Goal: Task Accomplishment & Management: Use online tool/utility

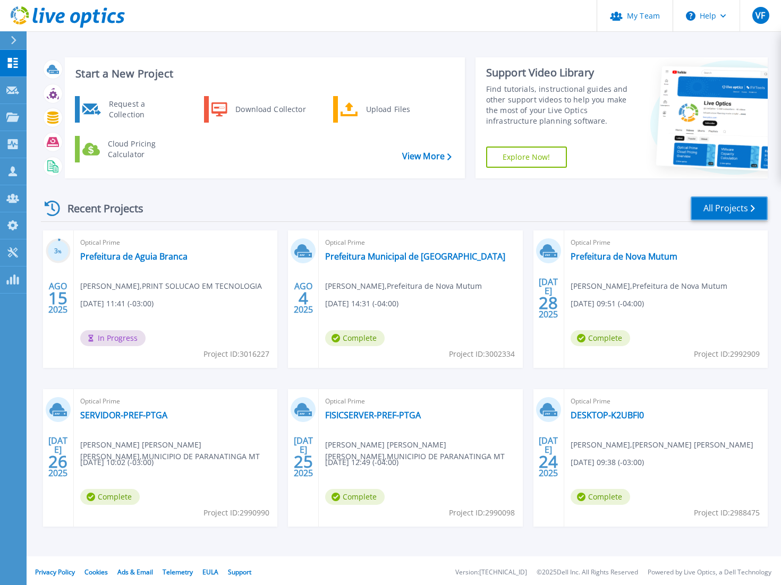
click at [708, 202] on link "All Projects" at bounding box center [729, 209] width 77 height 24
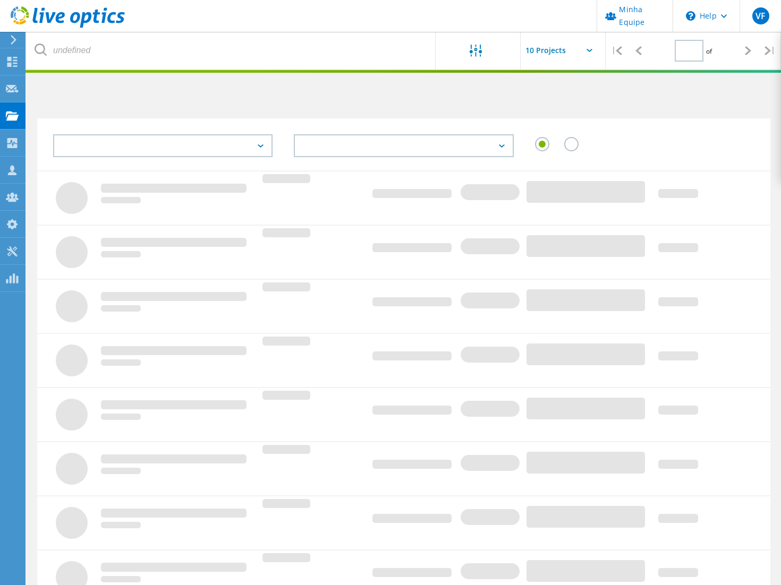
type input "1"
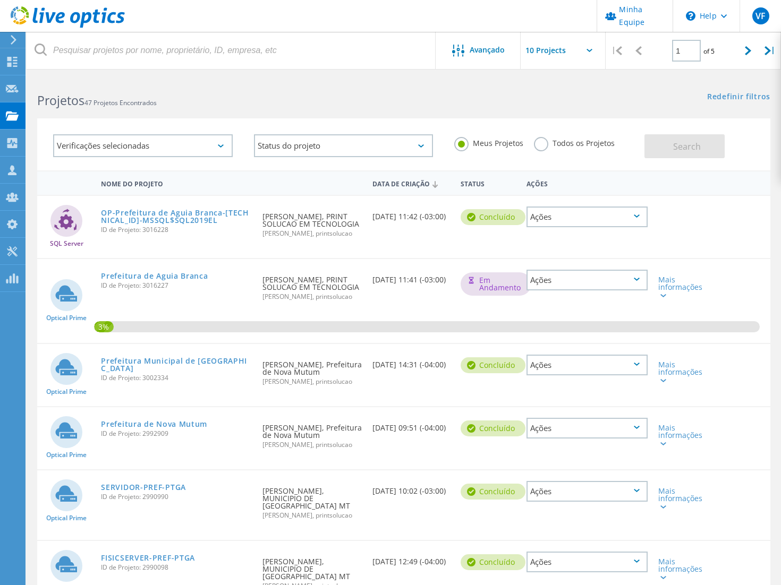
click at [535, 145] on label "Todos os Projetos" at bounding box center [574, 142] width 81 height 10
click at [0, 0] on input "Todos os Projetos" at bounding box center [0, 0] width 0 height 0
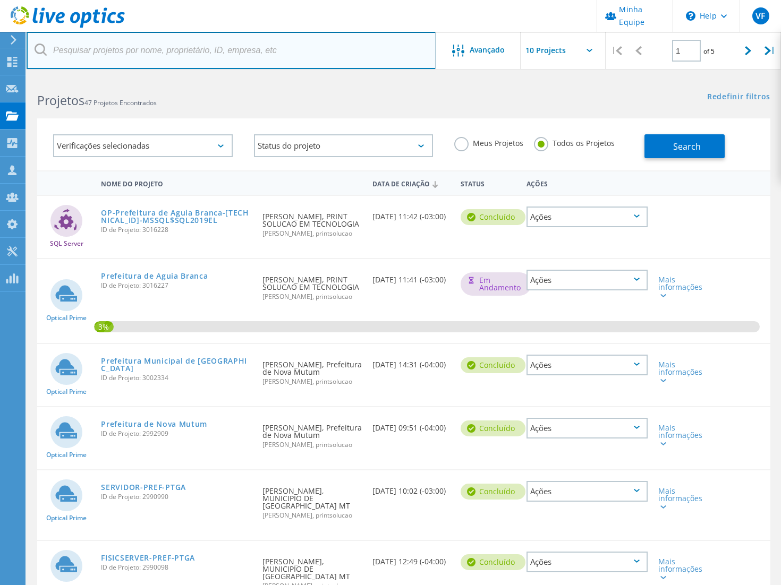
click at [188, 46] on input "text" at bounding box center [232, 50] width 410 height 37
type input "con"
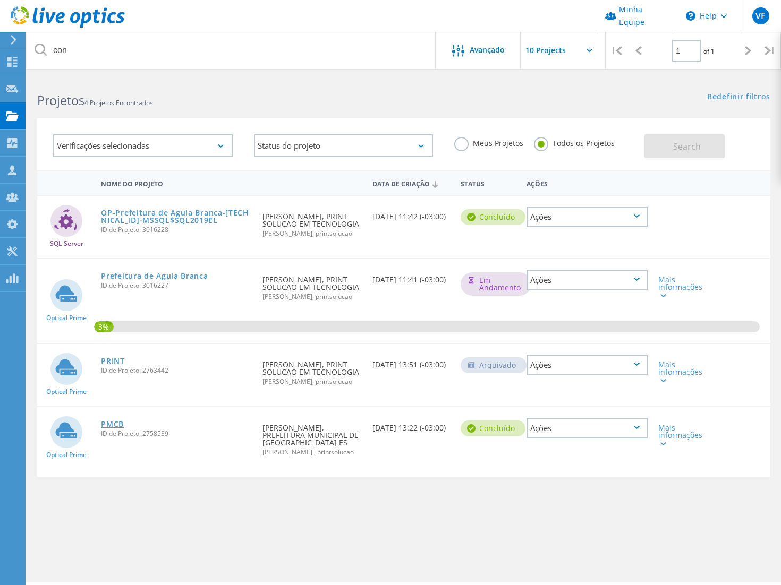
click at [103, 423] on link "PMCB" at bounding box center [112, 424] width 23 height 7
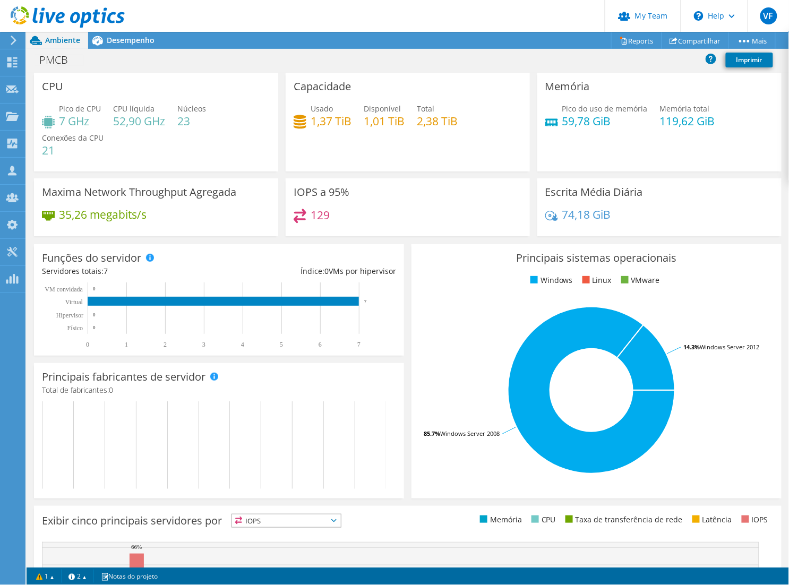
drag, startPoint x: 103, startPoint y: 211, endPoint x: 98, endPoint y: 216, distance: 6.4
click at [103, 211] on h4 "35,26 megabits/s" at bounding box center [103, 215] width 88 height 12
click at [696, 46] on link "Compartilhar" at bounding box center [695, 40] width 67 height 16
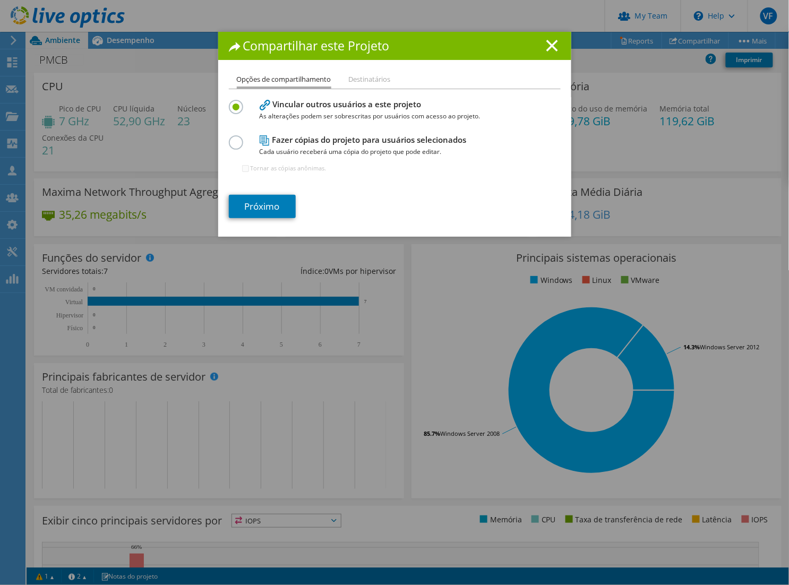
click at [353, 83] on li "Destinatários" at bounding box center [370, 79] width 42 height 13
click at [553, 40] on line at bounding box center [552, 45] width 11 height 11
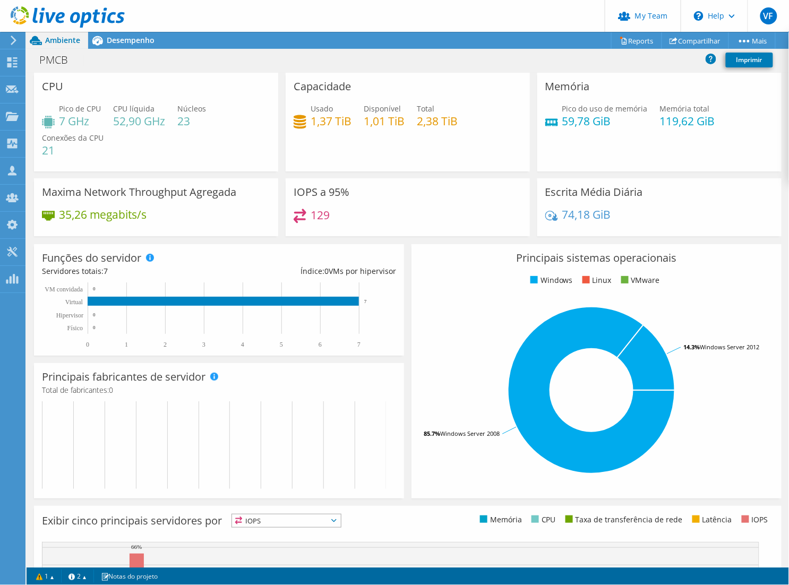
click at [624, 40] on div "Este projeto foi arquivado. Nenhuma alteração pode ser feita, e os gráficos e a…" at bounding box center [408, 309] width 763 height 554
click at [635, 36] on link "Reports" at bounding box center [636, 40] width 51 height 16
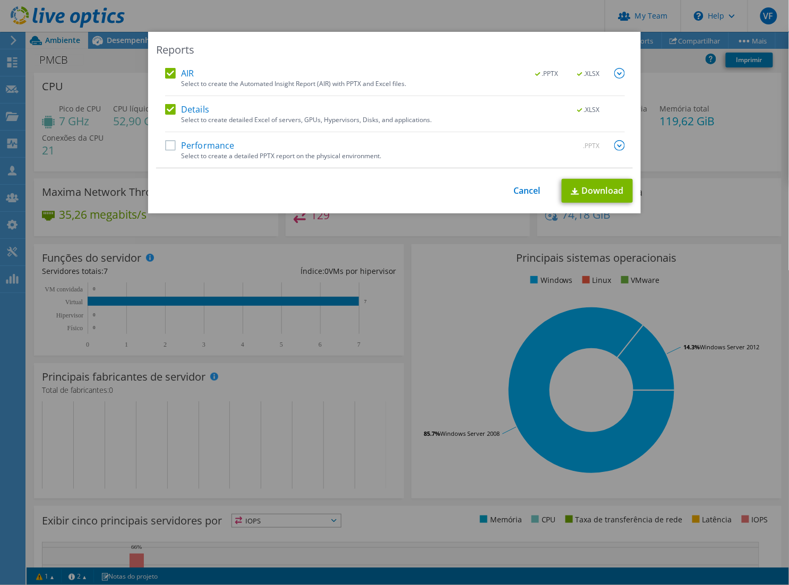
click at [166, 145] on label "Performance" at bounding box center [200, 145] width 70 height 11
click at [0, 0] on input "Performance" at bounding box center [0, 0] width 0 height 0
click at [598, 192] on link "Download" at bounding box center [597, 191] width 71 height 24
click at [514, 190] on link "Cancel" at bounding box center [527, 191] width 27 height 10
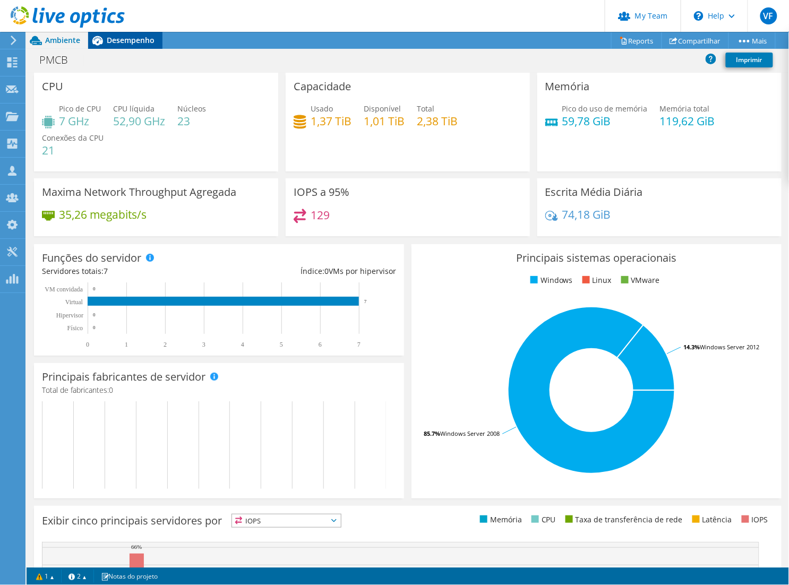
click at [126, 45] on span "Desempenho" at bounding box center [131, 40] width 48 height 10
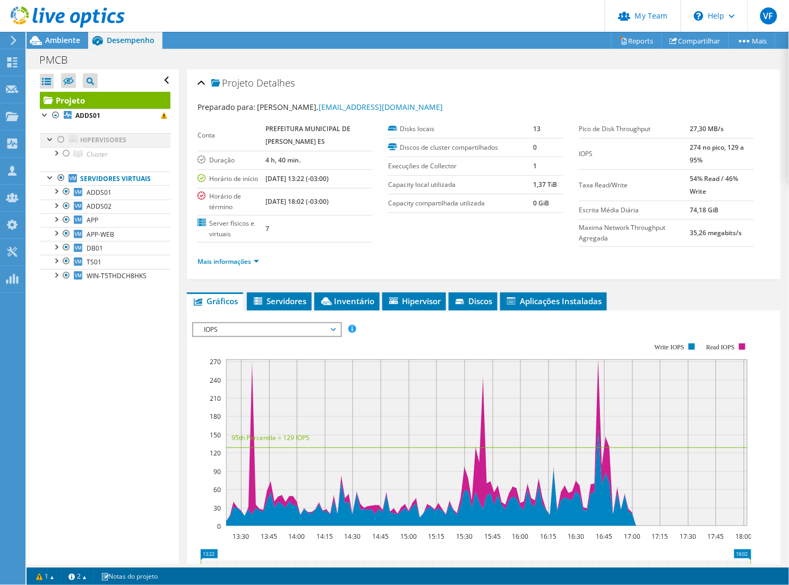
click at [60, 142] on div at bounding box center [61, 139] width 11 height 13
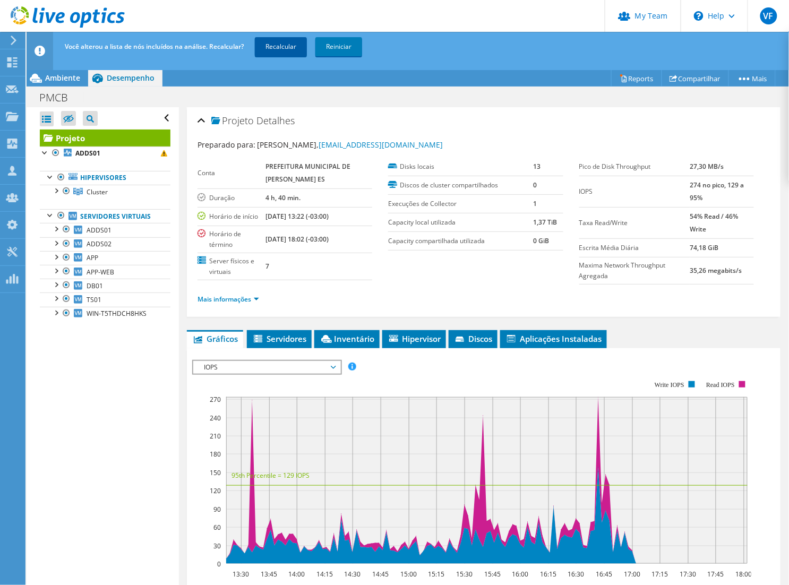
click at [298, 50] on link "Recalcular" at bounding box center [281, 46] width 52 height 19
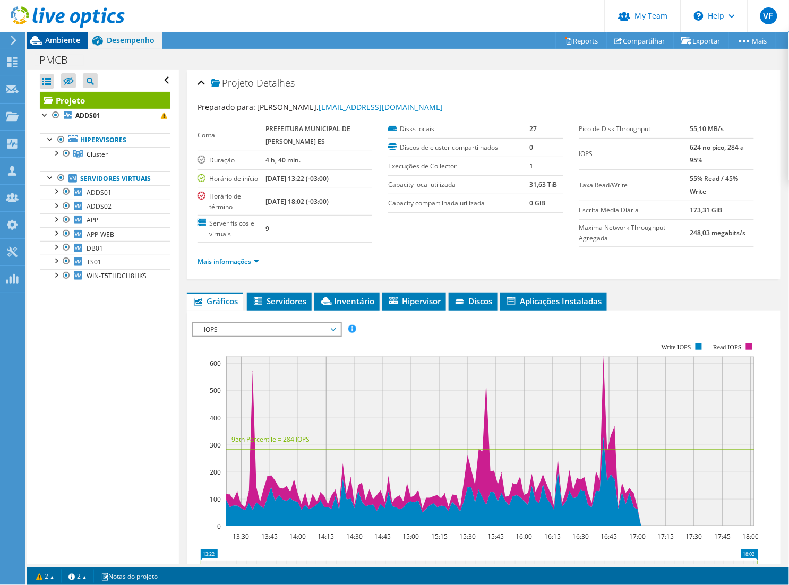
click at [67, 46] on div "Ambiente" at bounding box center [58, 40] width 62 height 17
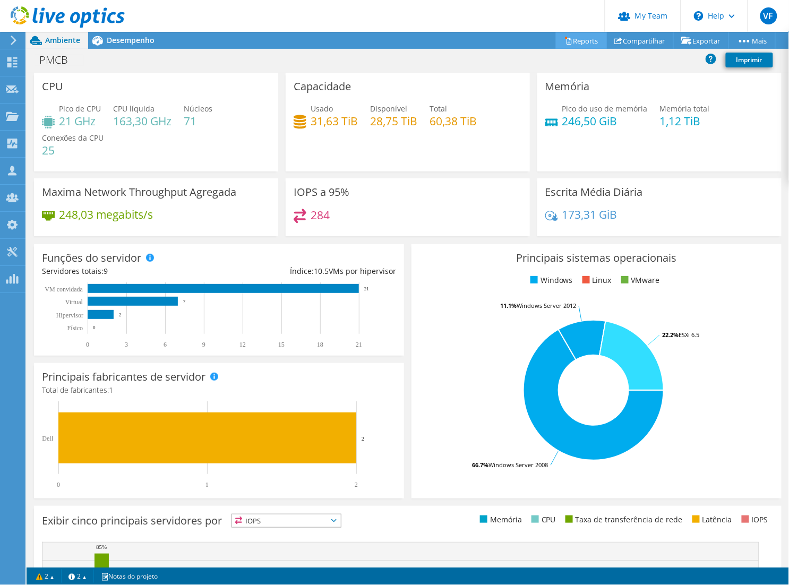
click at [582, 40] on link "Reports" at bounding box center [581, 40] width 51 height 16
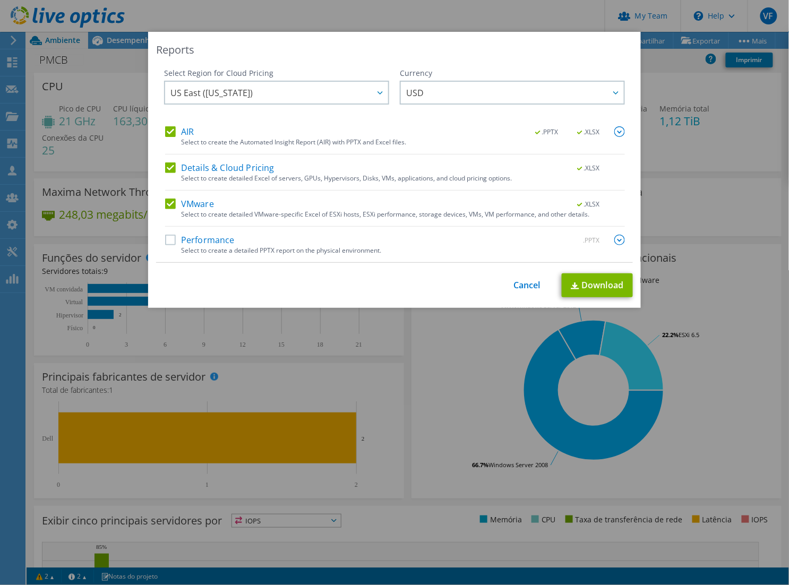
click at [168, 202] on label "VMware" at bounding box center [189, 204] width 49 height 11
click at [0, 0] on input "VMware" at bounding box center [0, 0] width 0 height 0
click at [167, 131] on label "AIR" at bounding box center [179, 131] width 29 height 11
click at [0, 0] on input "AIR" at bounding box center [0, 0] width 0 height 0
click at [371, 87] on div at bounding box center [379, 93] width 17 height 22
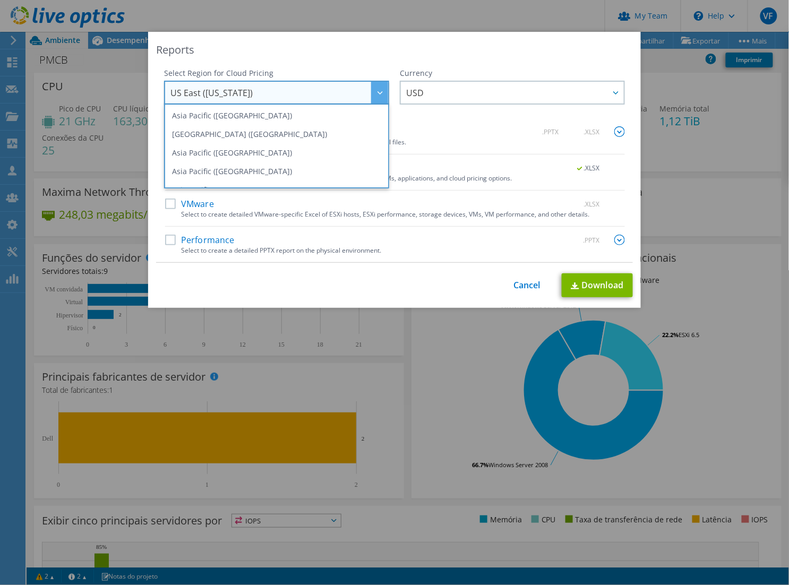
click at [373, 87] on div at bounding box center [379, 93] width 17 height 22
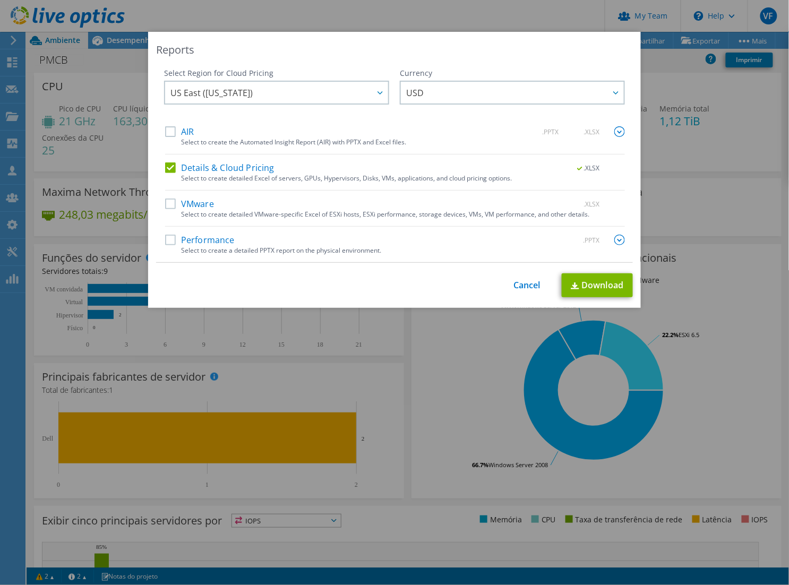
click at [544, 75] on div "Currency" at bounding box center [512, 73] width 225 height 11
click at [549, 100] on span "USD" at bounding box center [515, 93] width 218 height 22
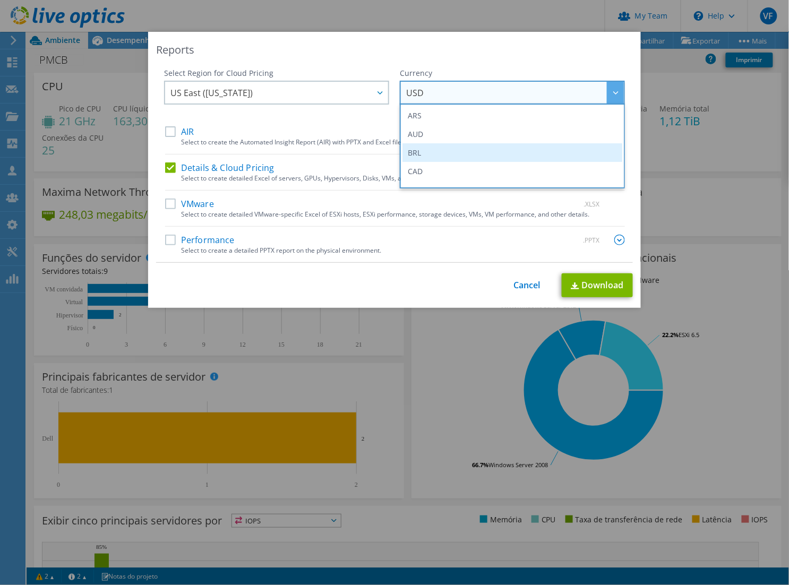
click at [429, 147] on li "BRL" at bounding box center [513, 152] width 220 height 19
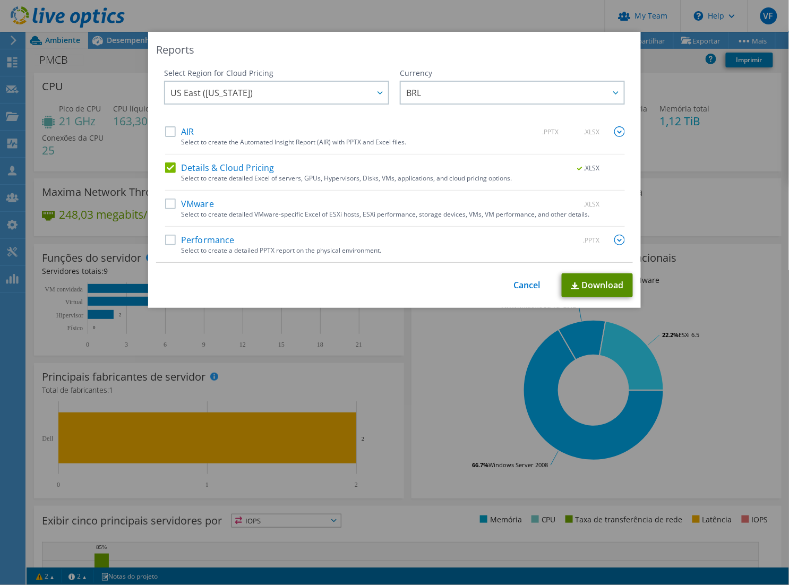
click at [602, 277] on link "Download" at bounding box center [597, 286] width 71 height 24
click at [503, 64] on div "Reports Select Region for Cloud Pricing Asia Pacific (Hong Kong) Asia Pacific (…" at bounding box center [394, 170] width 493 height 276
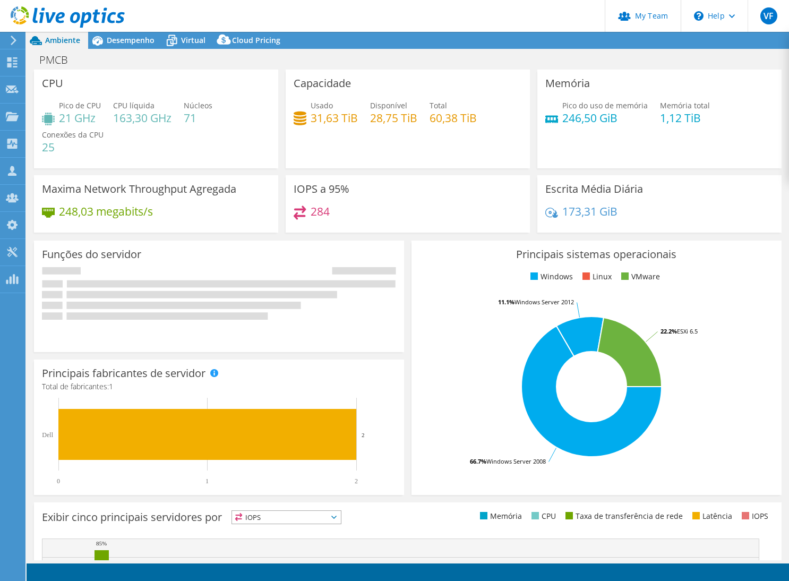
select select "USEast"
select select "BRL"
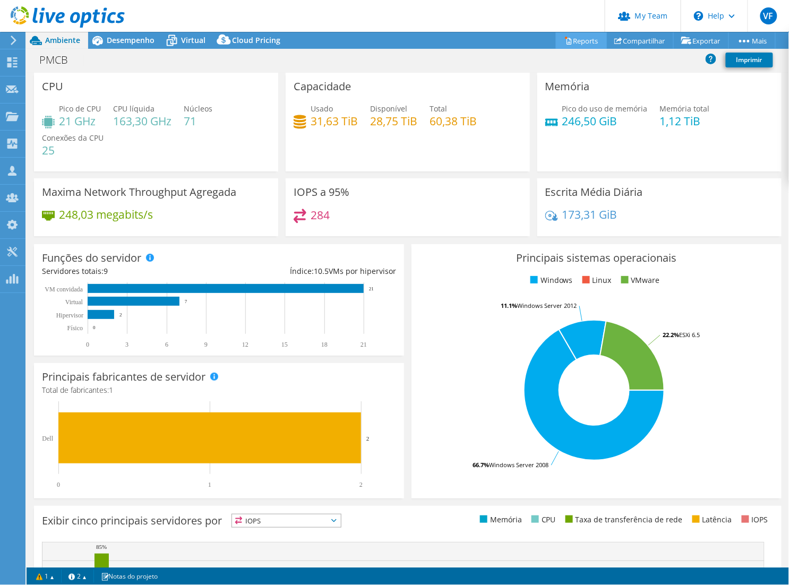
click at [565, 41] on icon at bounding box center [569, 41] width 8 height 8
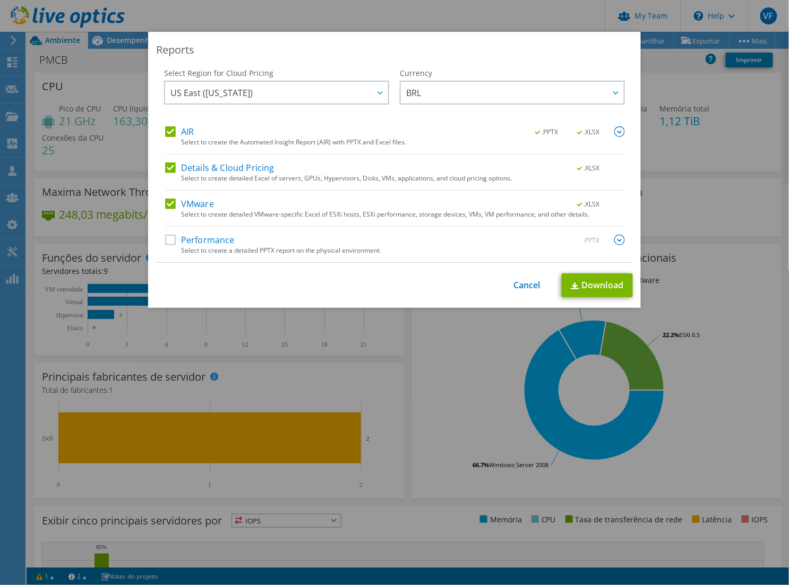
click at [170, 242] on label "Performance" at bounding box center [200, 240] width 70 height 11
click at [0, 0] on input "Performance" at bounding box center [0, 0] width 0 height 0
click at [593, 284] on link "Download" at bounding box center [597, 286] width 71 height 24
click at [580, 290] on link "Download" at bounding box center [597, 286] width 71 height 24
